Goal: Navigation & Orientation: Find specific page/section

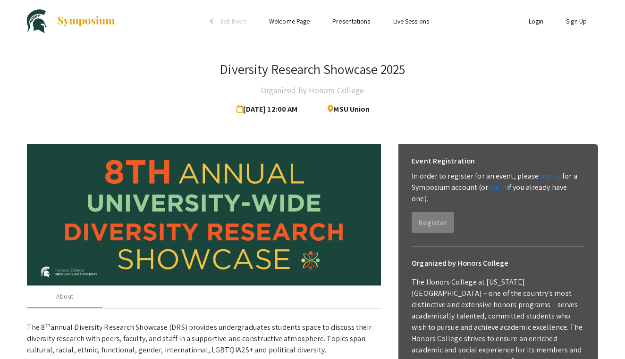
click at [214, 21] on div "arrow_back_ios" at bounding box center [213, 21] width 6 height 6
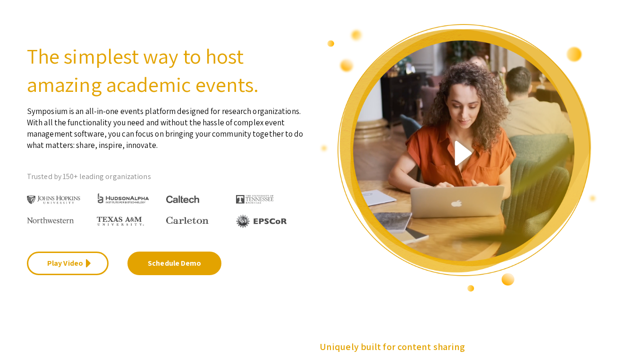
scroll to position [0, 0]
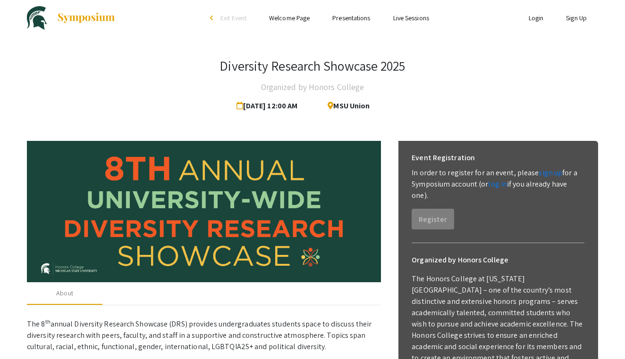
scroll to position [-1, 0]
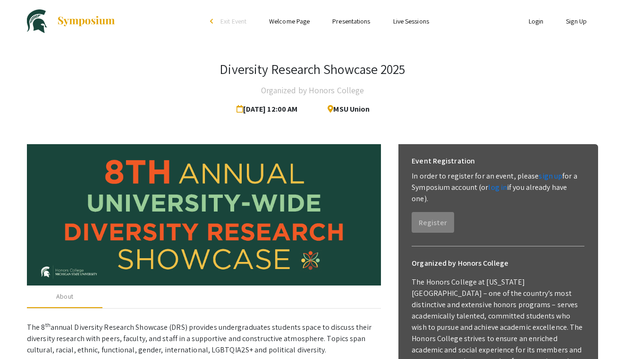
click at [354, 21] on link "Presentations" at bounding box center [351, 21] width 38 height 8
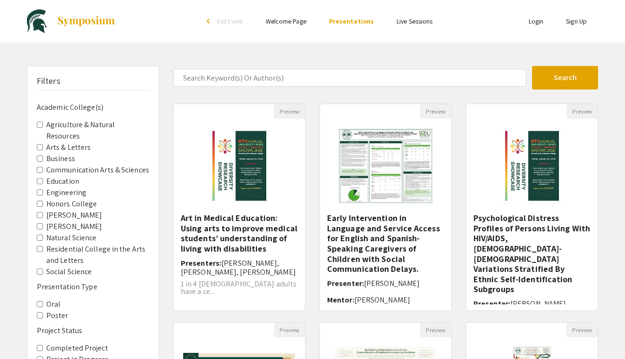
click at [229, 22] on span "Exit Event" at bounding box center [230, 21] width 26 height 8
click at [288, 19] on link "Welcome Page" at bounding box center [286, 21] width 41 height 8
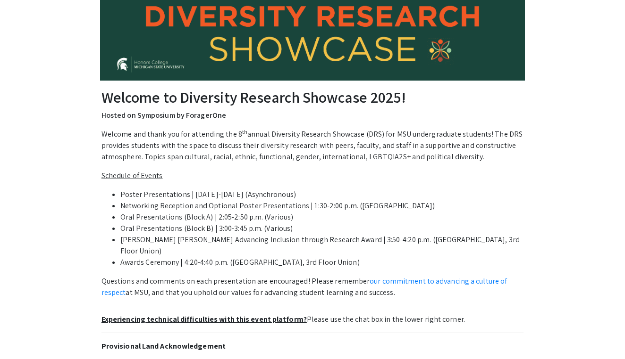
scroll to position [137, 0]
